Goal: Contribute content: Add original content to the website for others to see

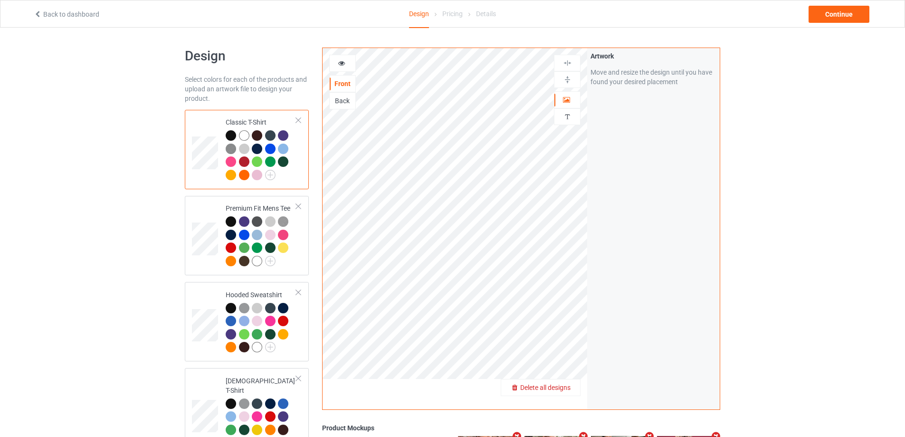
click at [565, 389] on span "Delete all designs" at bounding box center [545, 388] width 50 height 8
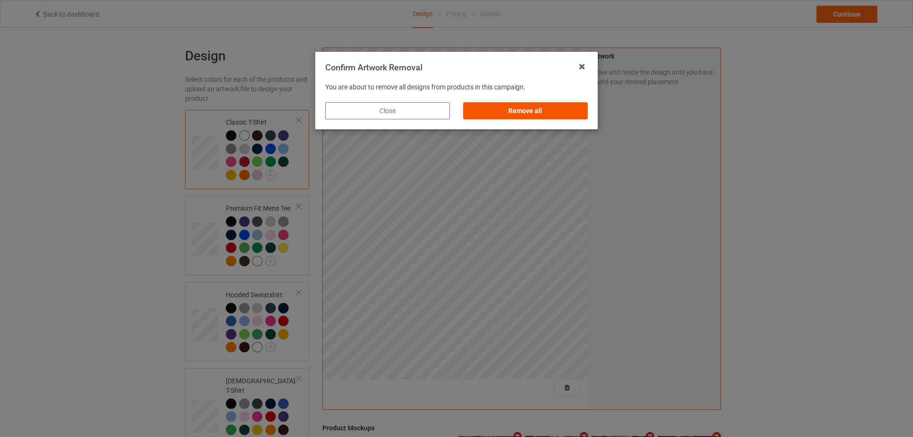
click at [557, 113] on div "Remove all" at bounding box center [525, 110] width 125 height 17
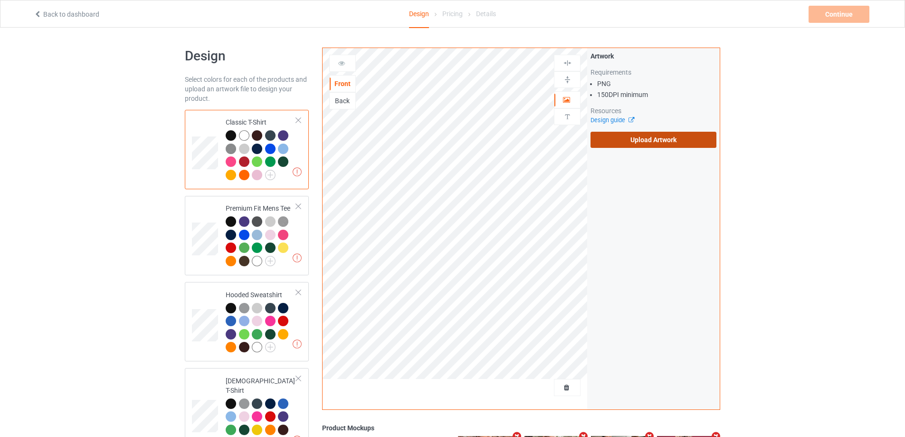
click at [694, 142] on label "Upload Artwork" at bounding box center [654, 140] width 126 height 16
click at [0, 0] on input "Upload Artwork" at bounding box center [0, 0] width 0 height 0
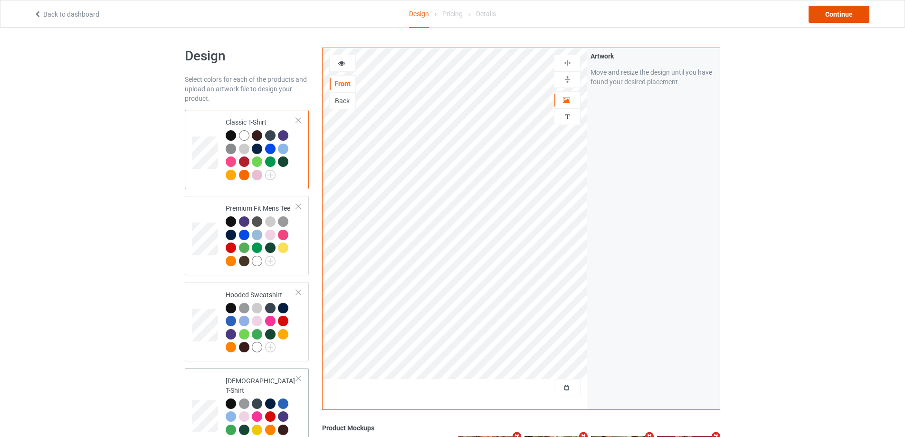
click at [836, 16] on div "Continue" at bounding box center [839, 14] width 61 height 17
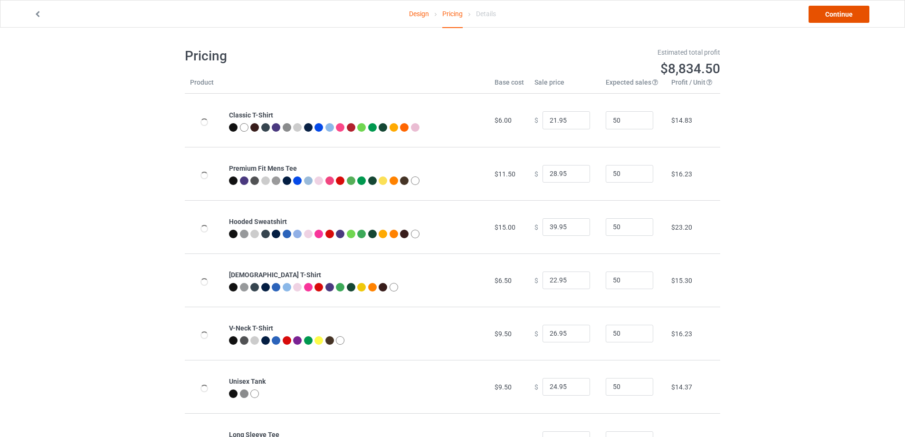
click at [836, 16] on link "Continue" at bounding box center [839, 14] width 61 height 17
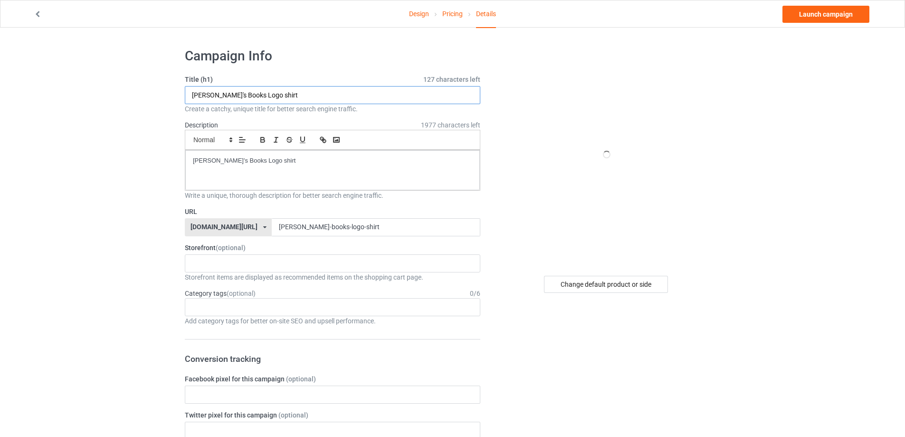
drag, startPoint x: 324, startPoint y: 97, endPoint x: 75, endPoint y: 107, distance: 249.3
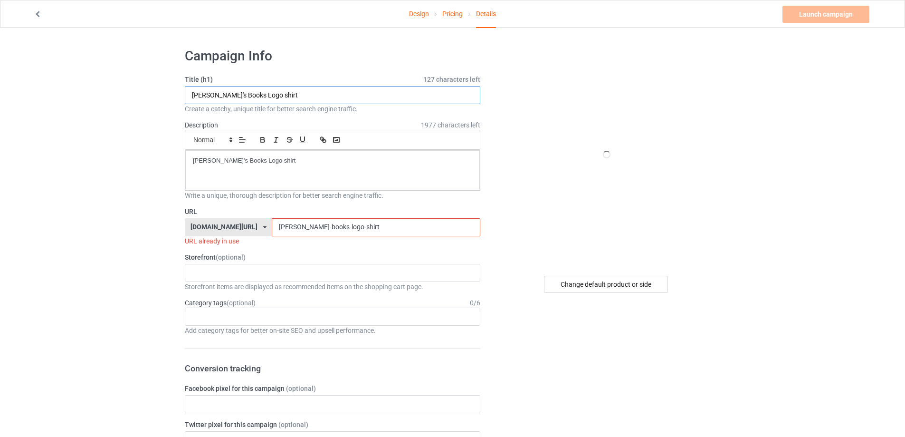
paste input "[PERSON_NAME] peni's"
type input "[PERSON_NAME] peni's shirt"
drag, startPoint x: 267, startPoint y: 147, endPoint x: 150, endPoint y: 156, distance: 117.2
drag, startPoint x: 277, startPoint y: 166, endPoint x: 116, endPoint y: 169, distance: 160.2
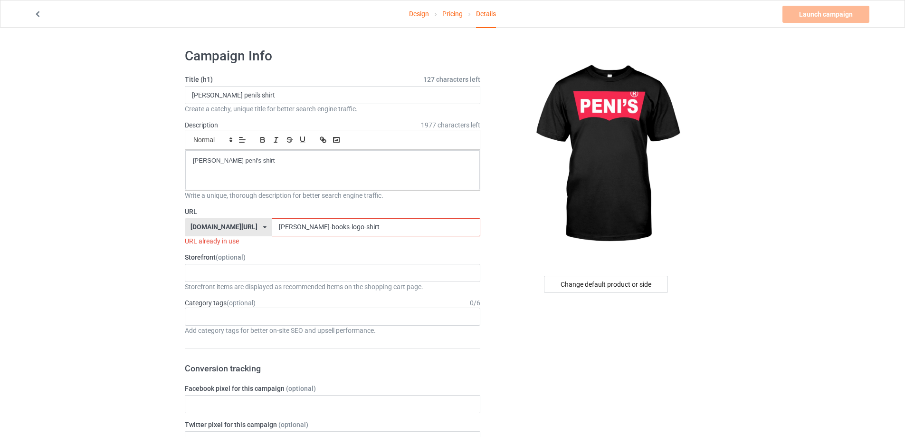
drag, startPoint x: 341, startPoint y: 229, endPoint x: 101, endPoint y: 224, distance: 240.5
paste input "[PERSON_NAME]-nitro-penis"
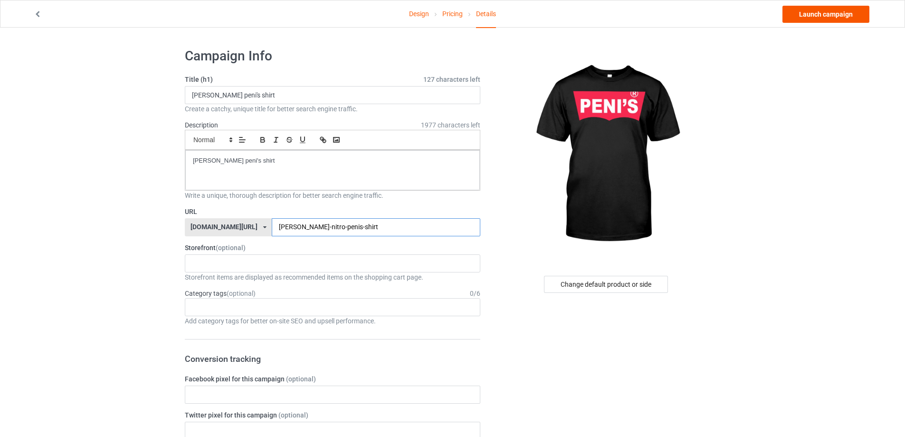
type input "[PERSON_NAME]-nitro-penis-shirt"
click at [852, 20] on link "Launch campaign" at bounding box center [826, 14] width 87 height 17
